Goal: Contribute content

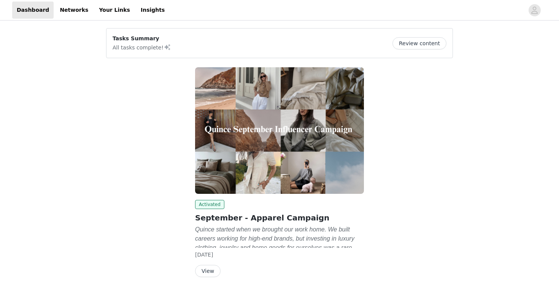
scroll to position [25, 0]
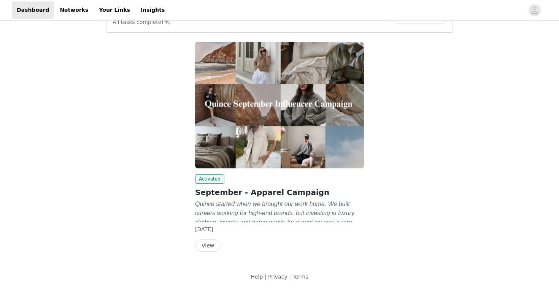
click at [212, 244] on button "View" at bounding box center [207, 246] width 25 height 12
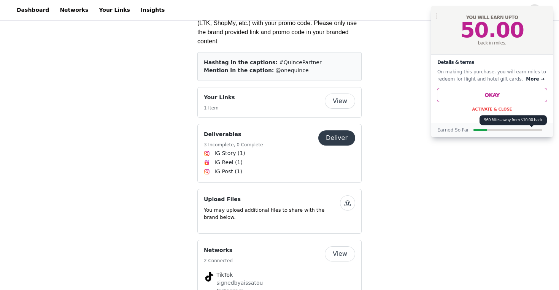
scroll to position [1182, 0]
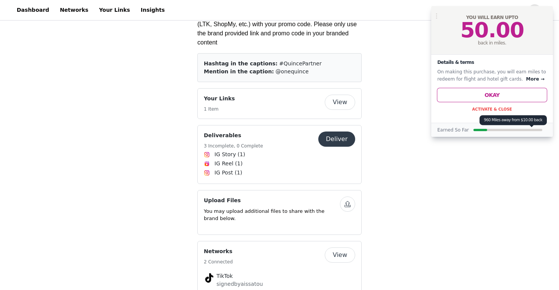
click at [339, 95] on button "View" at bounding box center [340, 102] width 30 height 15
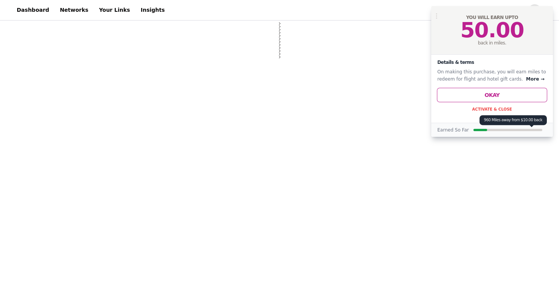
select select "12"
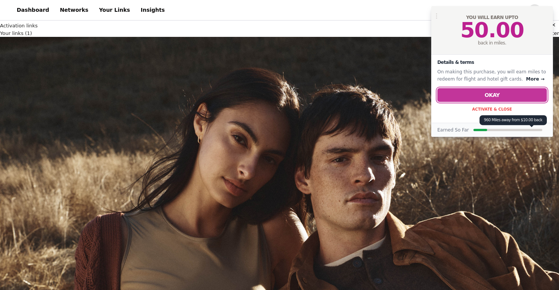
click at [498, 92] on button "Okay" at bounding box center [493, 95] width 110 height 14
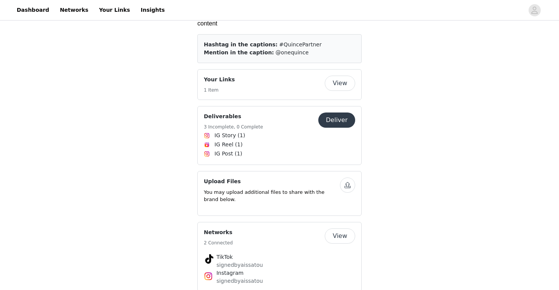
scroll to position [1191, 0]
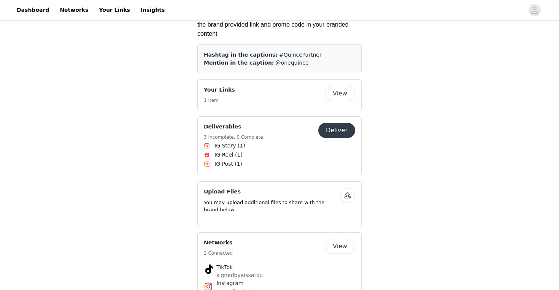
click at [349, 188] on button "button" at bounding box center [347, 195] width 15 height 15
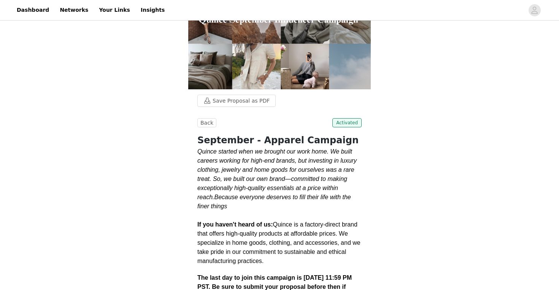
scroll to position [0, 0]
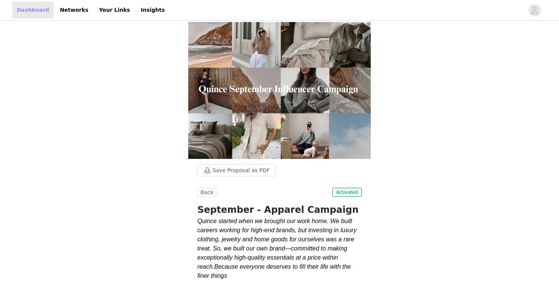
click at [41, 7] on link "Dashboard" at bounding box center [32, 10] width 41 height 17
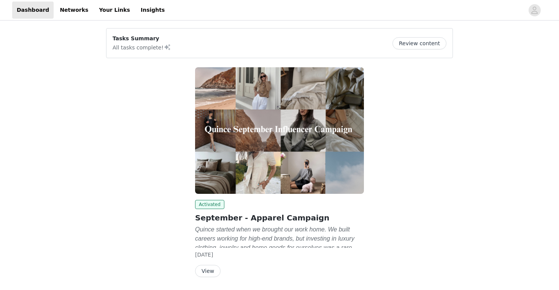
click at [416, 46] on button "Review content" at bounding box center [420, 43] width 54 height 12
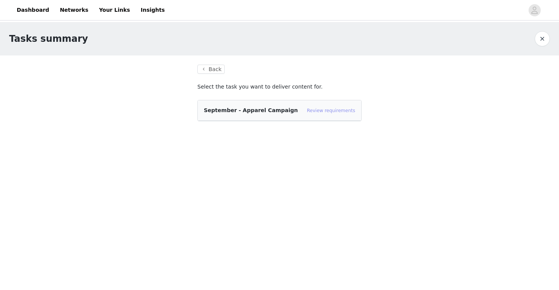
click at [329, 113] on link "Review requirements" at bounding box center [331, 110] width 48 height 5
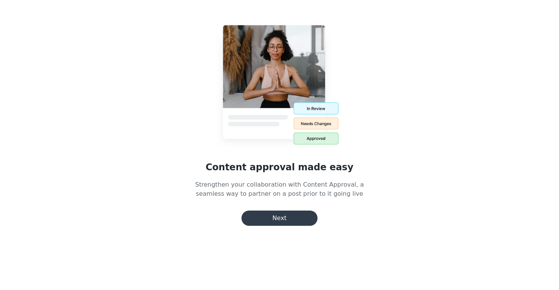
click at [272, 218] on button "Next" at bounding box center [280, 218] width 76 height 15
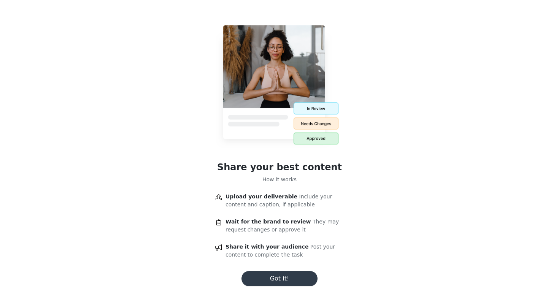
scroll to position [16, 0]
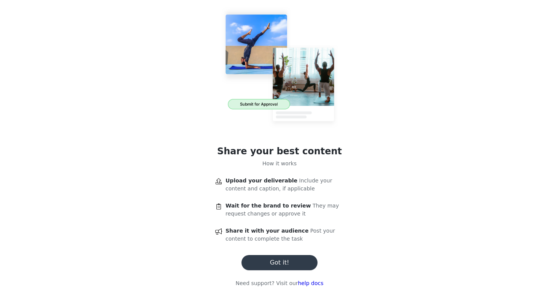
click at [280, 263] on button "Got it!" at bounding box center [280, 262] width 76 height 15
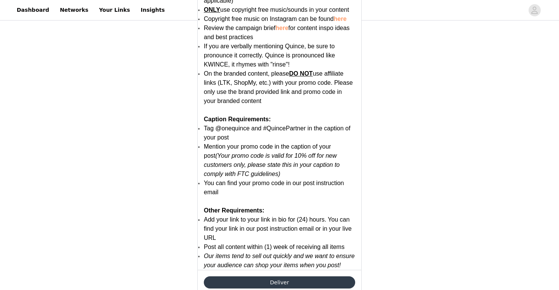
scroll to position [1533, 0]
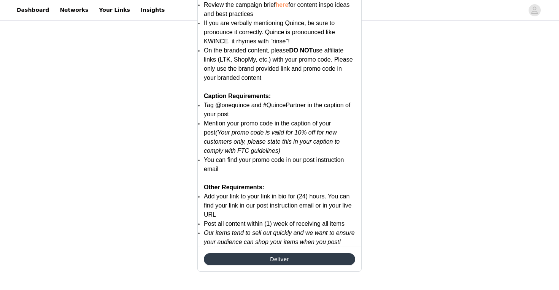
click at [239, 261] on button "Deliver" at bounding box center [279, 259] width 151 height 12
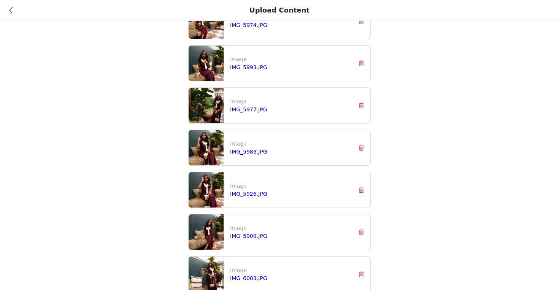
scroll to position [411, 0]
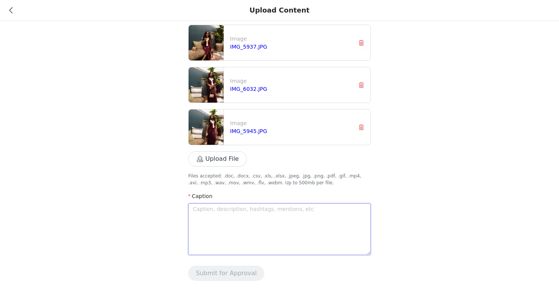
click at [210, 215] on textarea at bounding box center [279, 230] width 183 height 52
paste textarea "Fall’s itinerary: coffee stops, crisp air, and the perfect layer of cashmere. W…"
type textarea "Fall’s itinerary: coffee stops, crisp air, and the perfect layer of cashmere. W…"
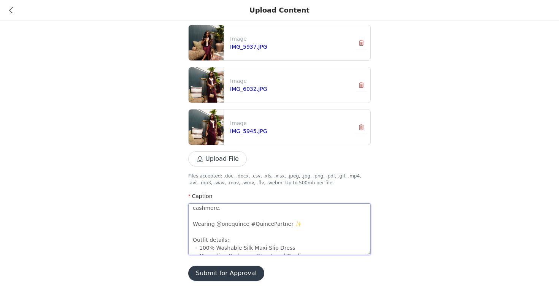
scroll to position [0, 0]
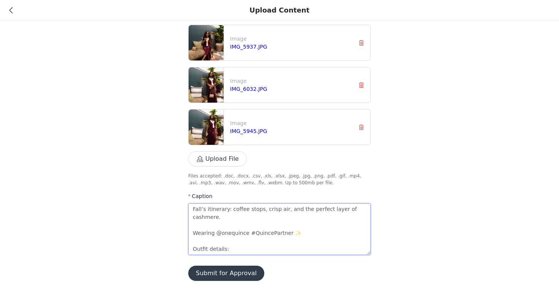
click at [202, 225] on textarea "Fall’s itinerary: coffee stops, crisp air, and the perfect layer of cashmere. W…" at bounding box center [279, 230] width 183 height 52
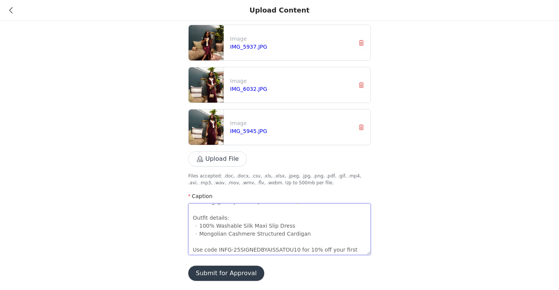
scroll to position [32, 0]
click at [366, 251] on textarea "Fall’s itinerary: coffee stops, crisp air, and the perfect layer of cashmere. W…" at bounding box center [279, 230] width 183 height 52
click at [359, 250] on textarea "Fall’s itinerary: coffee stops, crisp air, and the perfect layer of cashmere. W…" at bounding box center [279, 230] width 183 height 52
type textarea "Fall’s itinerary: coffee stops, crisp air, and the perfect layer of cashmere. W…"
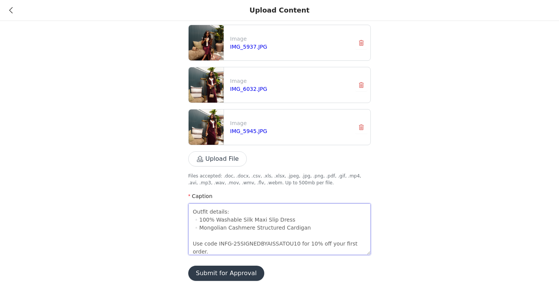
type textarea "Fall’s itinerary: coffee stops, crisp air, and the perfect layer of cashmere. W…"
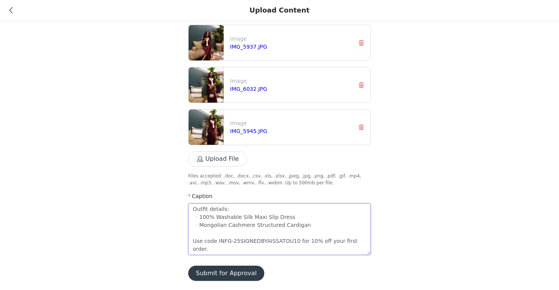
type textarea "Fall’s itinerary: coffee stops, crisp air, and the perfect layer of cashmere. W…"
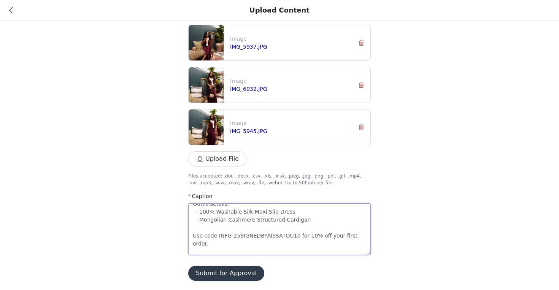
type textarea "Fall’s itinerary: coffee stops, crisp air, and the perfect layer of cashmere. W…"
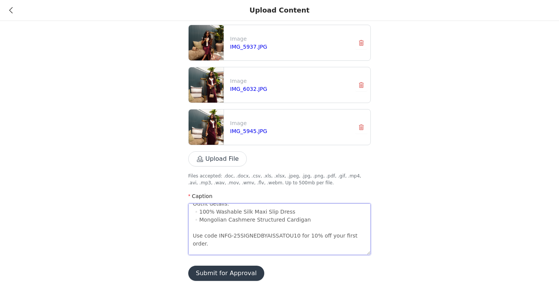
type textarea "Fall’s itinerary: coffee stops, crisp air, and the perfect layer of cashmere. W…"
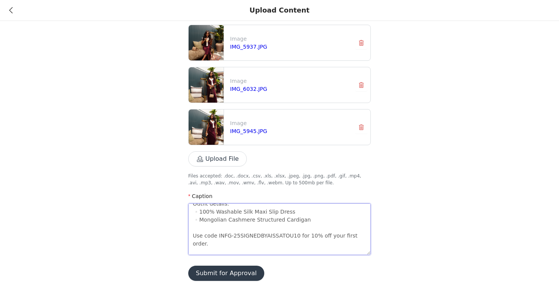
type textarea "Fall’s itinerary: coffee stops, crisp air, and the perfect layer of cashmere. W…"
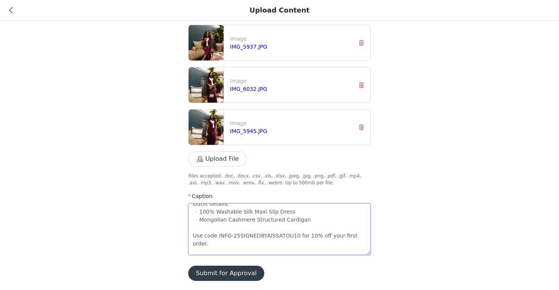
type textarea "Fall’s itinerary: coffee stops, crisp air, and the perfect layer of cashmere. W…"
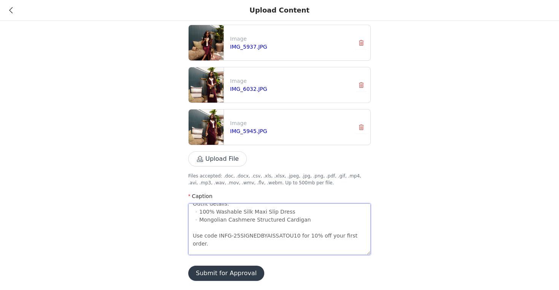
type textarea "Fall’s itinerary: coffee stops, crisp air, and the perfect layer of cashmere. W…"
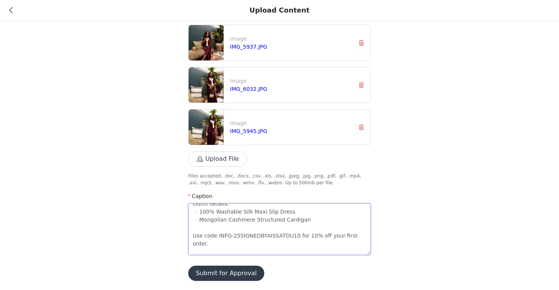
type textarea "Fall’s itinerary: coffee stops, crisp air, and the perfect layer of cashmere. W…"
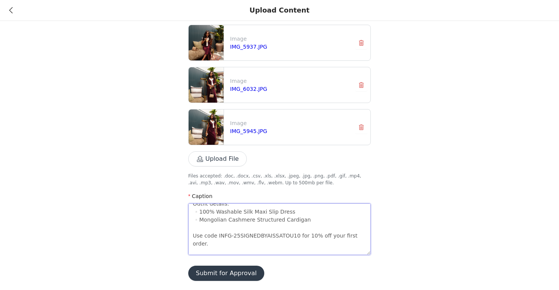
type textarea "Fall’s itinerary: coffee stops, crisp air, and the perfect layer of cashmere. W…"
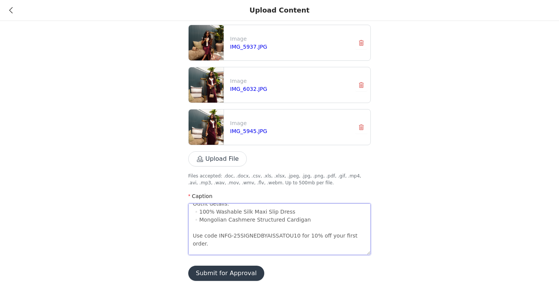
type textarea "Fall’s itinerary: coffee stops, crisp air, and the perfect layer of cashmere. W…"
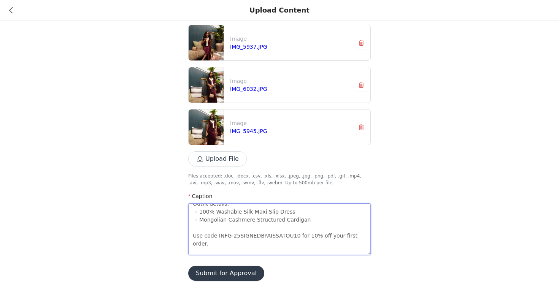
type textarea "Fall’s itinerary: coffee stops, crisp air, and the perfect layer of cashmere. W…"
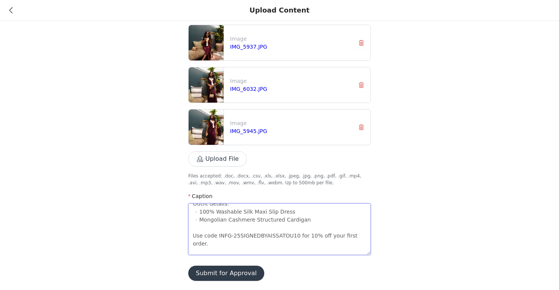
type textarea "Fall’s itinerary: coffee stops, crisp air, and the perfect layer of cashmere. W…"
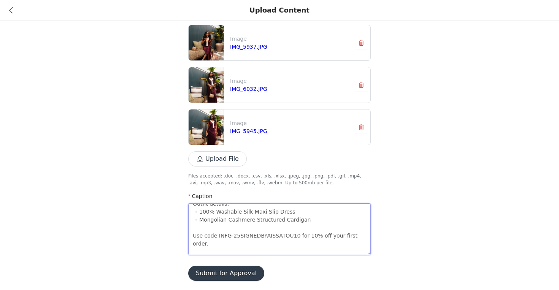
type textarea "Fall’s itinerary: coffee stops, crisp air, and the perfect layer of cashmere. W…"
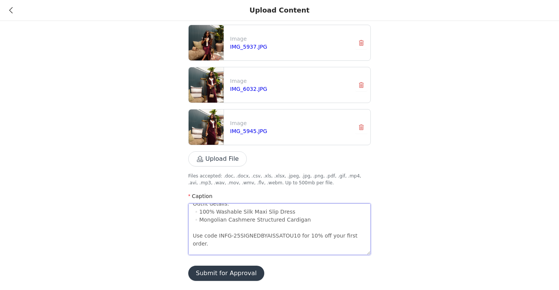
type textarea "Fall’s itinerary: coffee stops, crisp air, and the perfect layer of cashmere. W…"
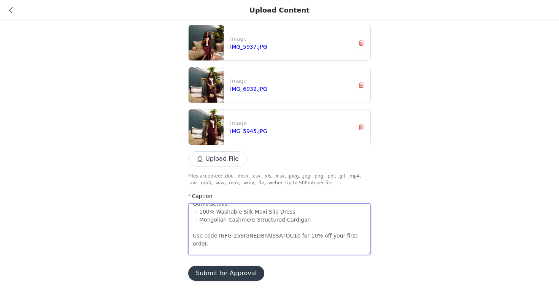
type textarea "Fall’s itinerary: coffee stops, crisp air, and the perfect layer of cashmere. W…"
click at [268, 252] on textarea "Fall’s itinerary: coffee stops, crisp air, and the perfect layer of cashmere. W…" at bounding box center [279, 230] width 183 height 52
type textarea "Fall’s itinerary: coffee stops, crisp air, and the perfect layer of cashmere. W…"
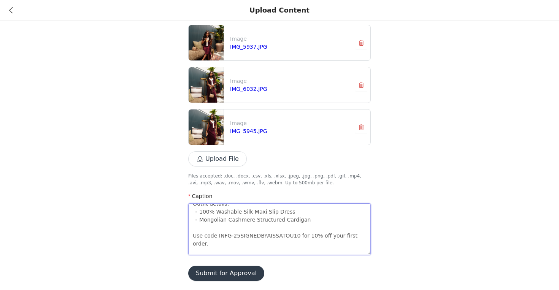
type textarea "Fall’s itinerary: coffee stops, crisp air, and the perfect layer of cashmere. W…"
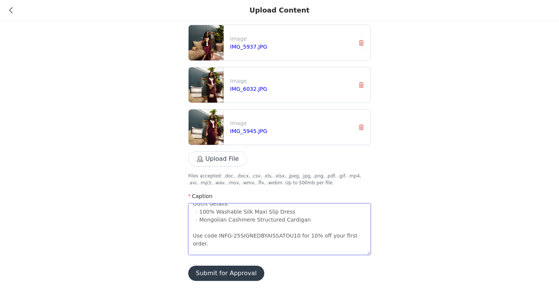
type textarea "Fall’s itinerary: coffee stops, crisp air, and the perfect layer of cashmere. W…"
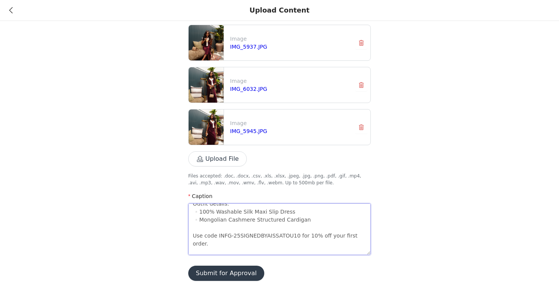
type textarea "Fall’s itinerary: coffee stops, crisp air, and the perfect layer of cashmere. W…"
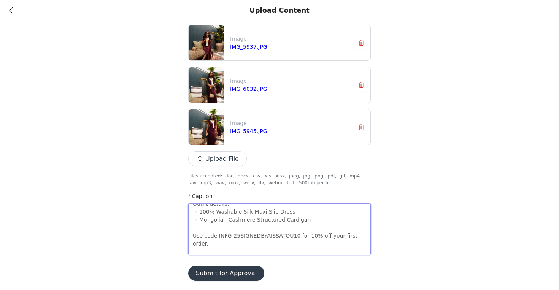
click at [237, 252] on textarea "Fall’s itinerary: coffee stops, crisp air, and the perfect layer of cashmere. W…" at bounding box center [279, 230] width 183 height 52
type textarea "Fall’s itinerary: coffee stops, crisp air, and the perfect layer of cashmere. W…"
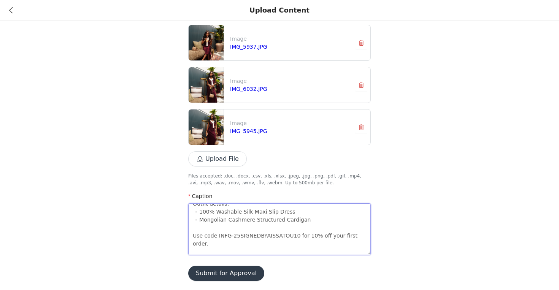
type textarea "Fall’s itinerary: coffee stops, crisp air, and the perfect layer of cashmere. W…"
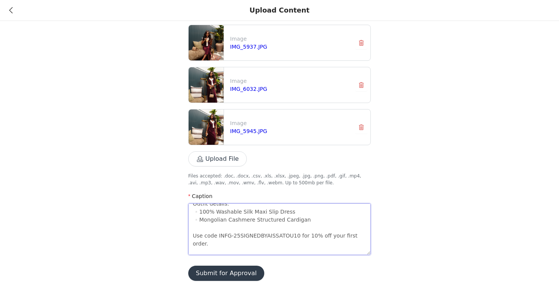
type textarea "Fall’s itinerary: coffee stops, crisp air, and the perfect layer of cashmere. W…"
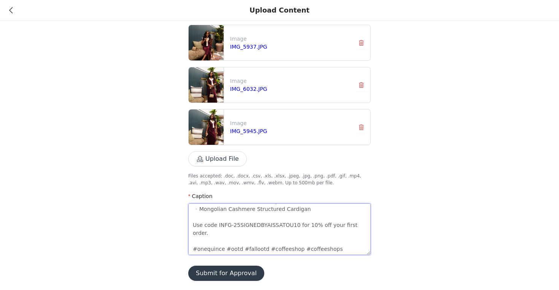
scroll to position [0, 0]
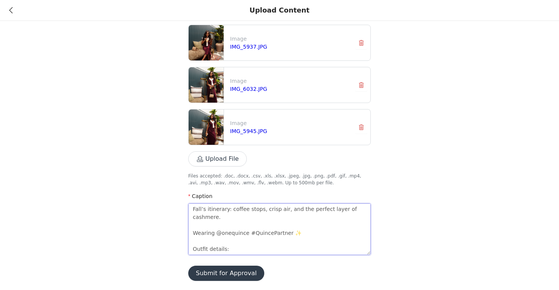
type textarea "Fall’s itinerary: coffee stops, crisp air, and the perfect layer of cashmere. W…"
click at [222, 275] on button "Submit for Approval" at bounding box center [226, 273] width 76 height 15
